Goal: Task Accomplishment & Management: Use online tool/utility

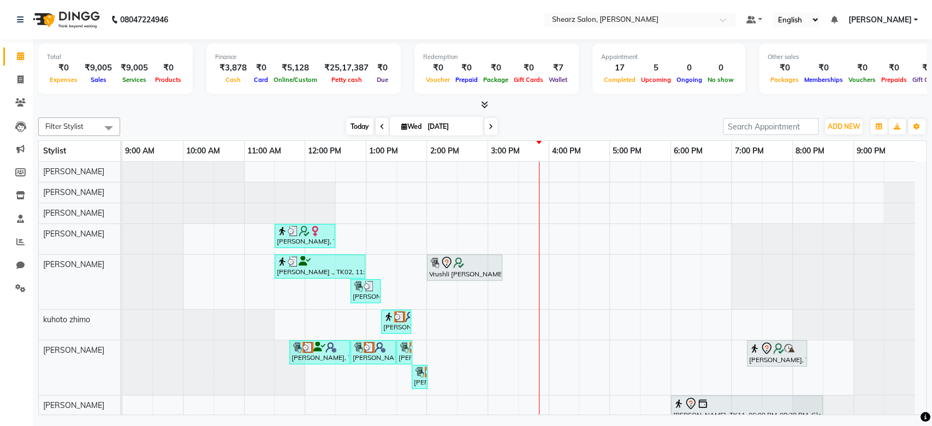
click at [357, 123] on span "Today" at bounding box center [359, 126] width 27 height 17
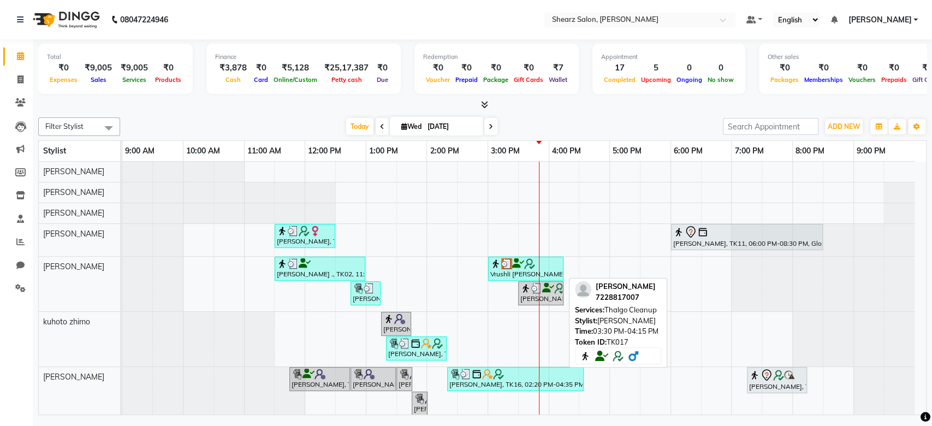
click at [533, 298] on div "[PERSON_NAME], TK17, 03:30 PM-04:15 PM, Thalgo Cleanup" at bounding box center [540, 293] width 43 height 21
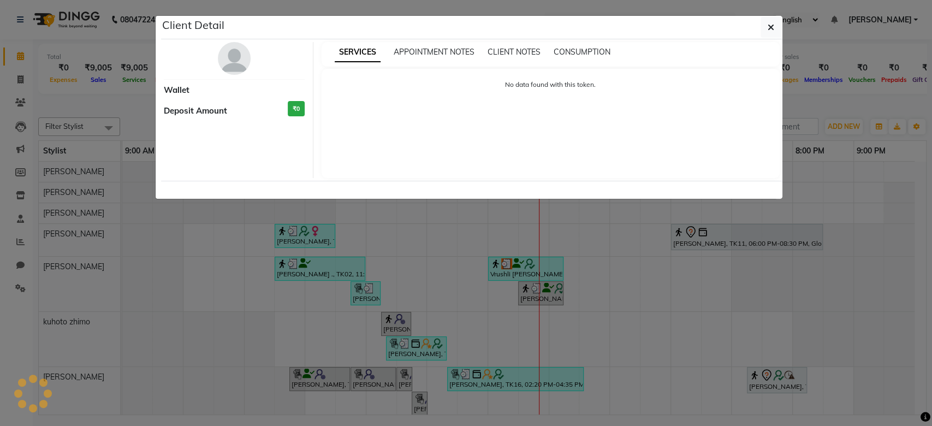
select select "3"
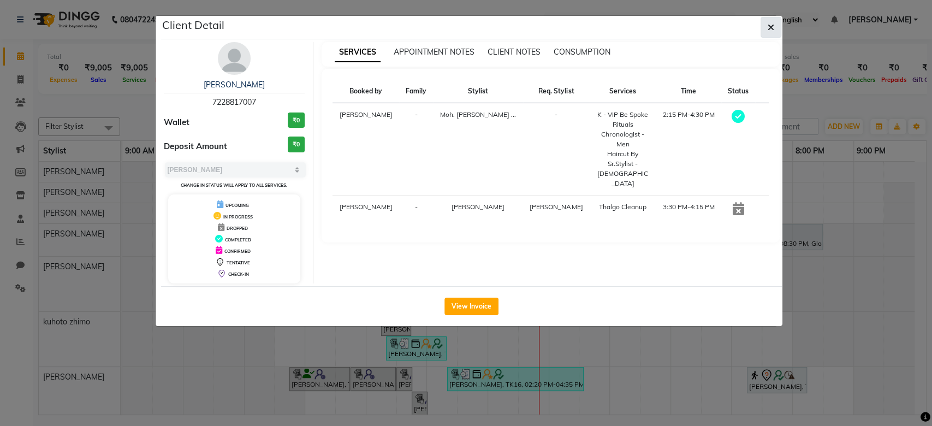
click at [773, 27] on icon "button" at bounding box center [771, 27] width 7 height 9
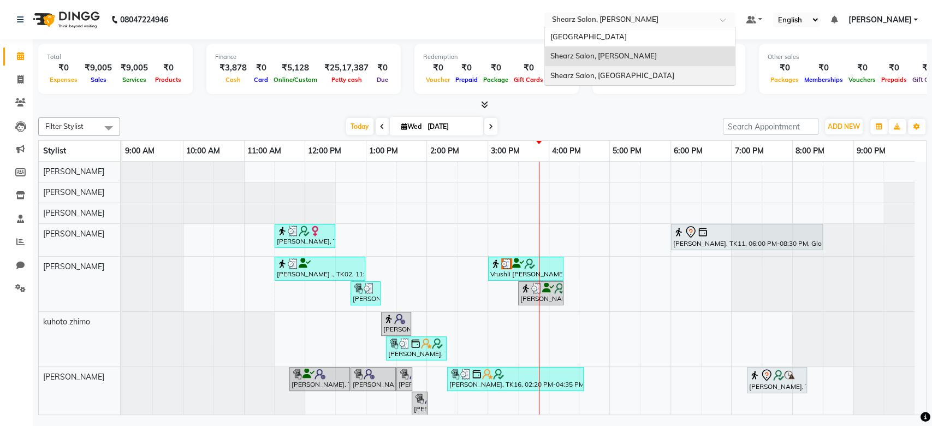
drag, startPoint x: 635, startPoint y: 12, endPoint x: 642, endPoint y: 79, distance: 67.5
click at [642, 27] on ng-select "Select Location × Shearz Salon, [PERSON_NAME][GEOGRAPHIC_DATA][PERSON_NAME], [G…" at bounding box center [639, 20] width 191 height 15
click at [642, 79] on span "Shearz Salon, [GEOGRAPHIC_DATA]" at bounding box center [612, 75] width 124 height 9
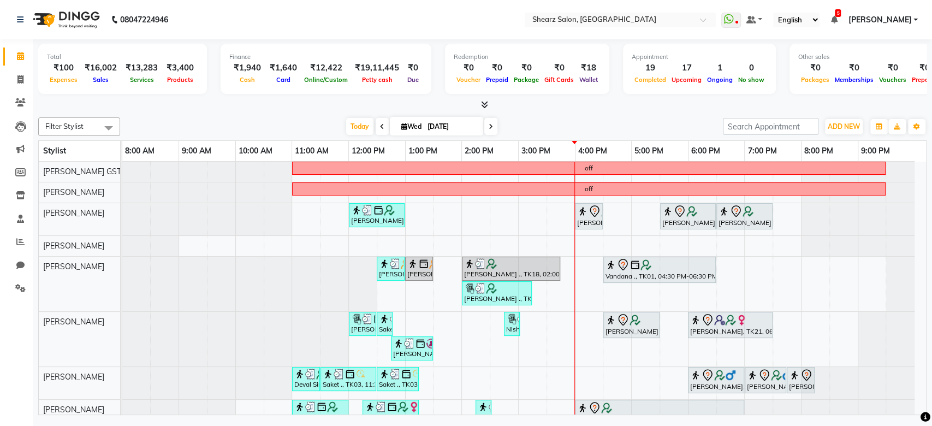
scroll to position [189, 0]
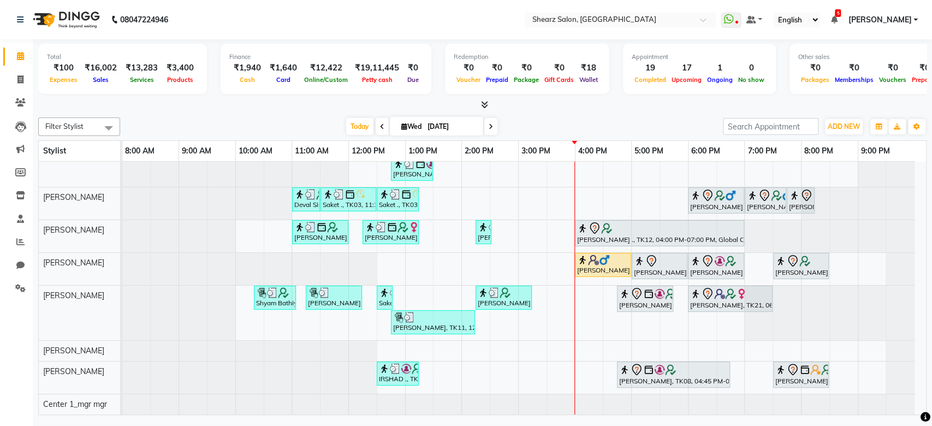
click at [926, 181] on div "Total ₹100 Expenses ₹16,002 Sales ₹13,283 Services ₹3,400 Products Finance ₹1,9…" at bounding box center [482, 228] width 899 height 378
